Goal: Check status: Check status

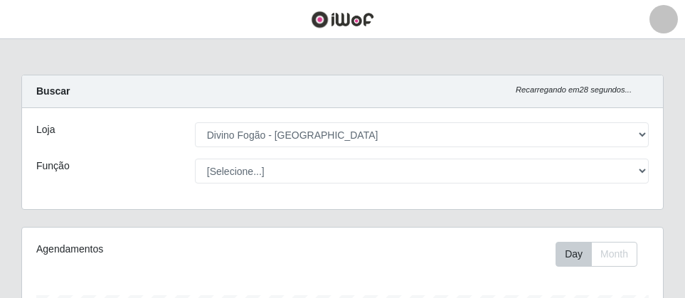
select select "499"
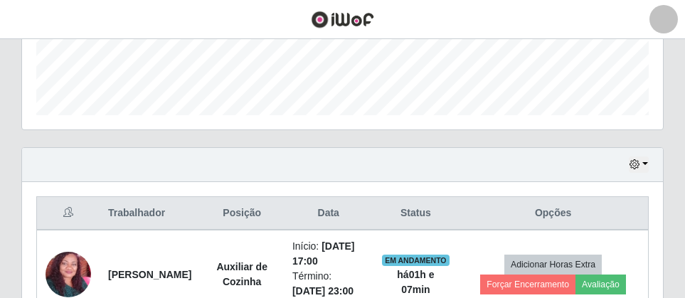
scroll to position [295, 641]
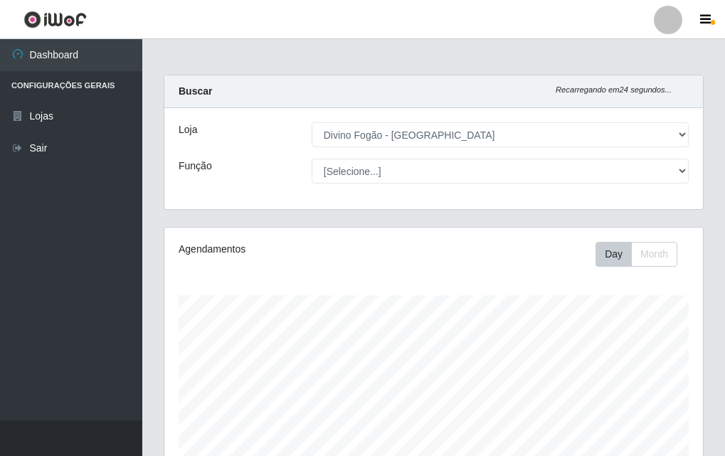
select select "499"
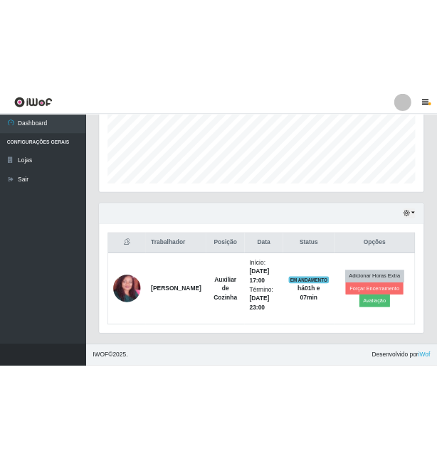
scroll to position [295, 539]
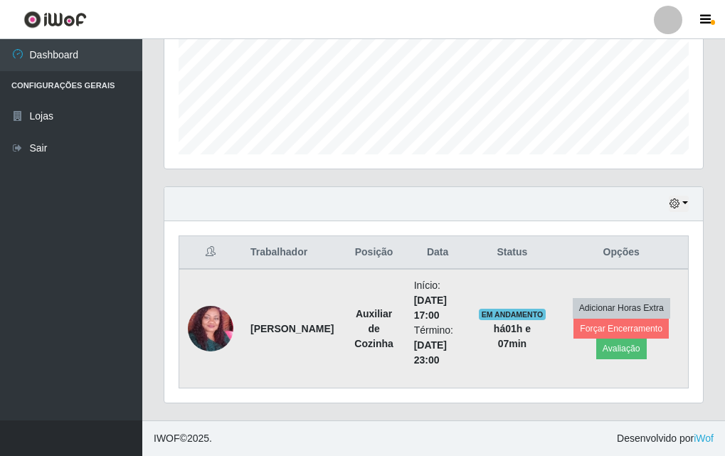
click at [285, 349] on td "[PERSON_NAME]" at bounding box center [292, 329] width 100 height 120
click at [276, 334] on strong "[PERSON_NAME]" at bounding box center [291, 328] width 83 height 11
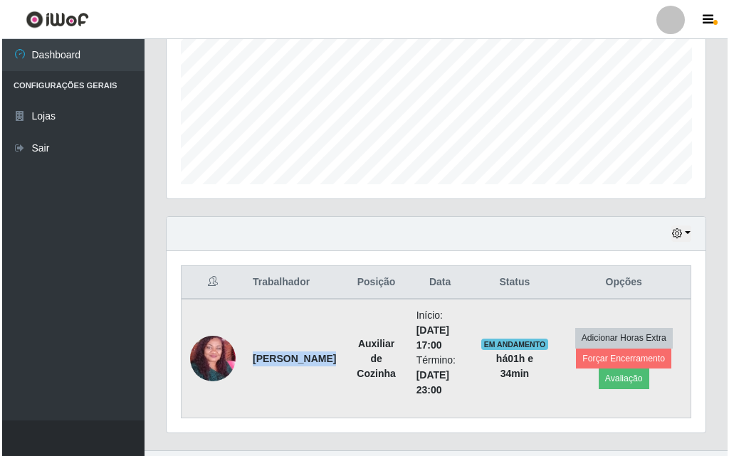
scroll to position [354, 0]
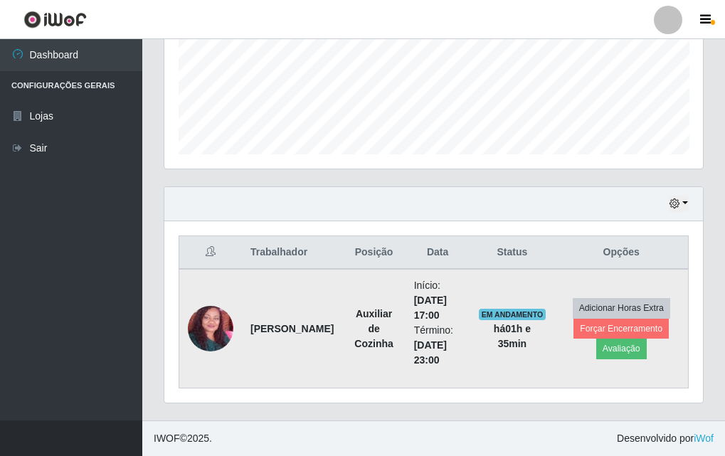
drag, startPoint x: 204, startPoint y: 356, endPoint x: 216, endPoint y: 332, distance: 27.4
click at [209, 346] on td at bounding box center [210, 329] width 63 height 120
click at [217, 330] on img at bounding box center [211, 329] width 46 height 94
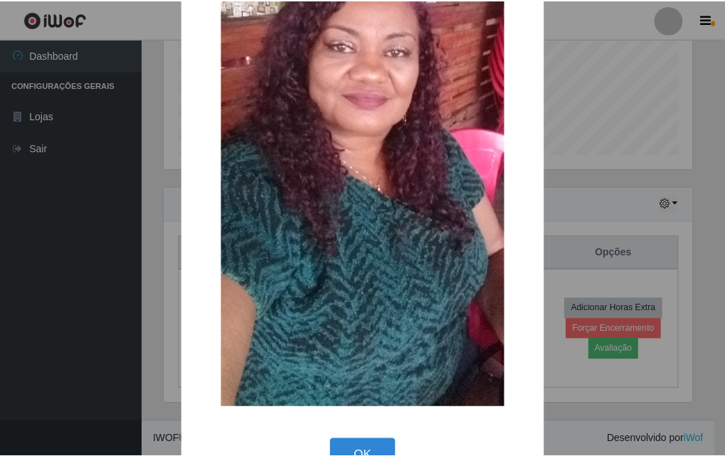
scroll to position [254, 0]
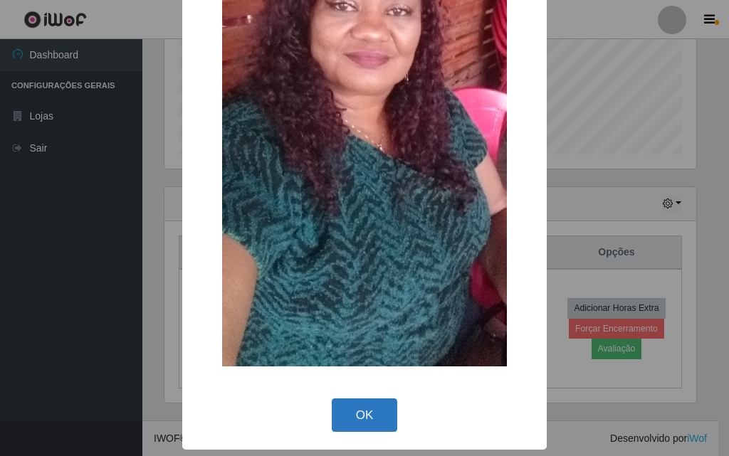
click at [341, 430] on button "OK" at bounding box center [365, 414] width 66 height 33
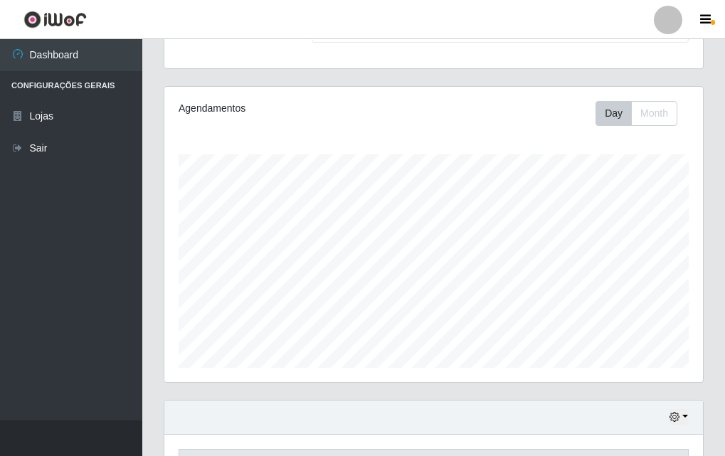
scroll to position [0, 0]
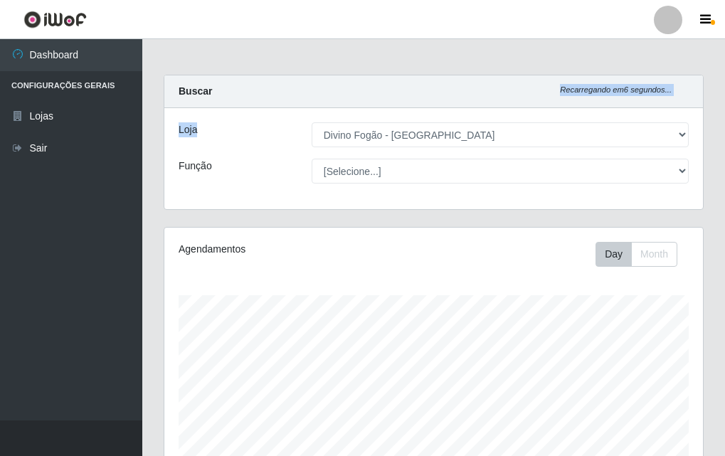
drag, startPoint x: 342, startPoint y: 95, endPoint x: 364, endPoint y: 138, distance: 48.4
click at [364, 138] on div "Buscar Recarregando em 6 segundos... [PERSON_NAME] [Selecione...] Divino Fogão …" at bounding box center [434, 142] width 540 height 135
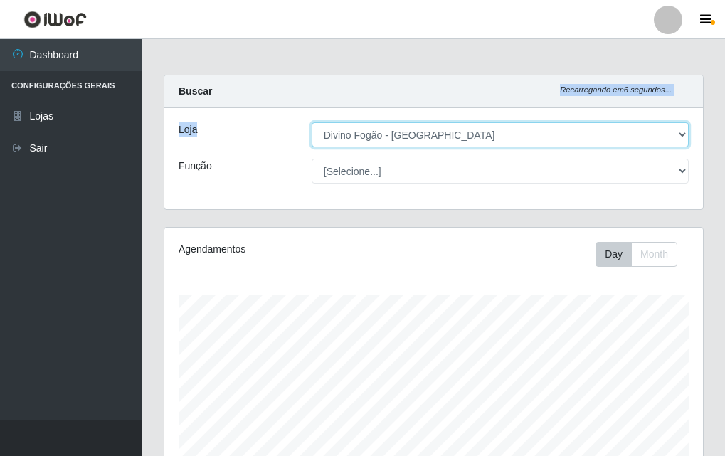
click at [364, 138] on select "[Selecione...] Divino Fogão - [GEOGRAPHIC_DATA]" at bounding box center [500, 134] width 377 height 25
click at [312, 122] on select "[Selecione...] Divino Fogão - [GEOGRAPHIC_DATA]" at bounding box center [500, 134] width 377 height 25
click at [367, 134] on select "[Selecione...] Divino Fogão - [GEOGRAPHIC_DATA]" at bounding box center [500, 134] width 377 height 25
click at [366, 134] on select "[Selecione...] Divino Fogão - [GEOGRAPHIC_DATA]" at bounding box center [500, 134] width 377 height 25
